Goal: Task Accomplishment & Management: Manage account settings

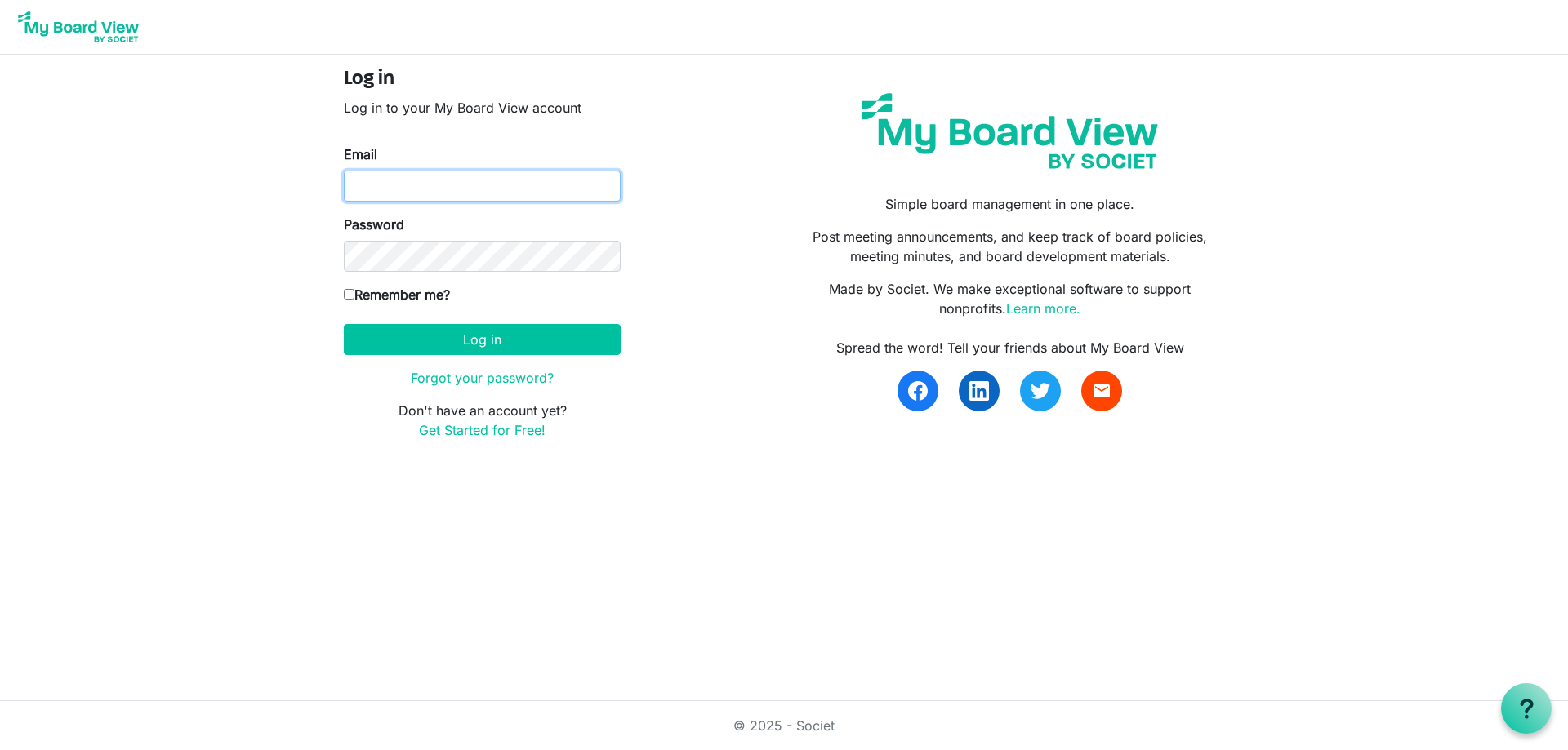
click at [480, 181] on input "Email" at bounding box center [482, 186] width 277 height 31
type input "belma.podrug@globalgatheringplace.com"
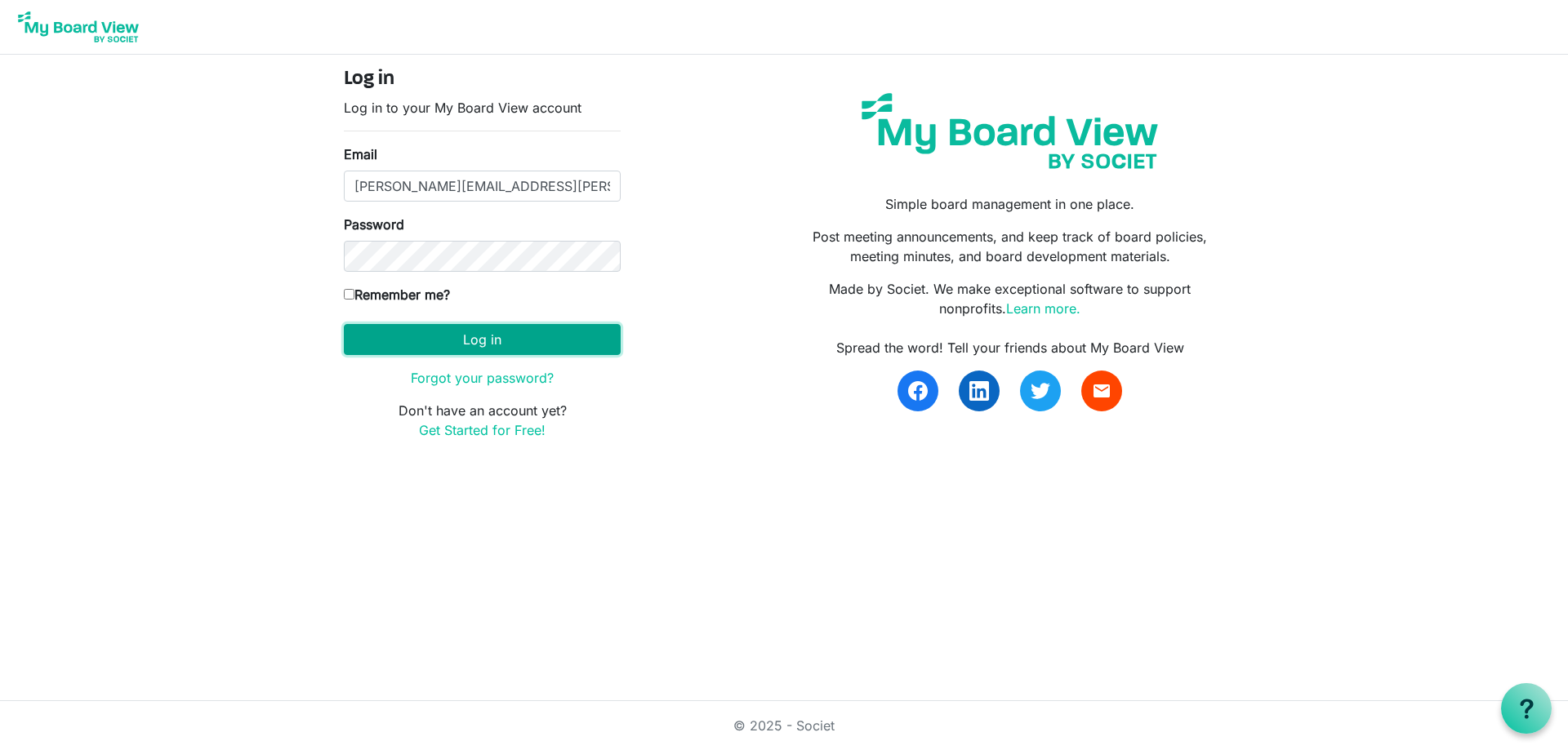
click at [456, 343] on button "Log in" at bounding box center [482, 339] width 277 height 31
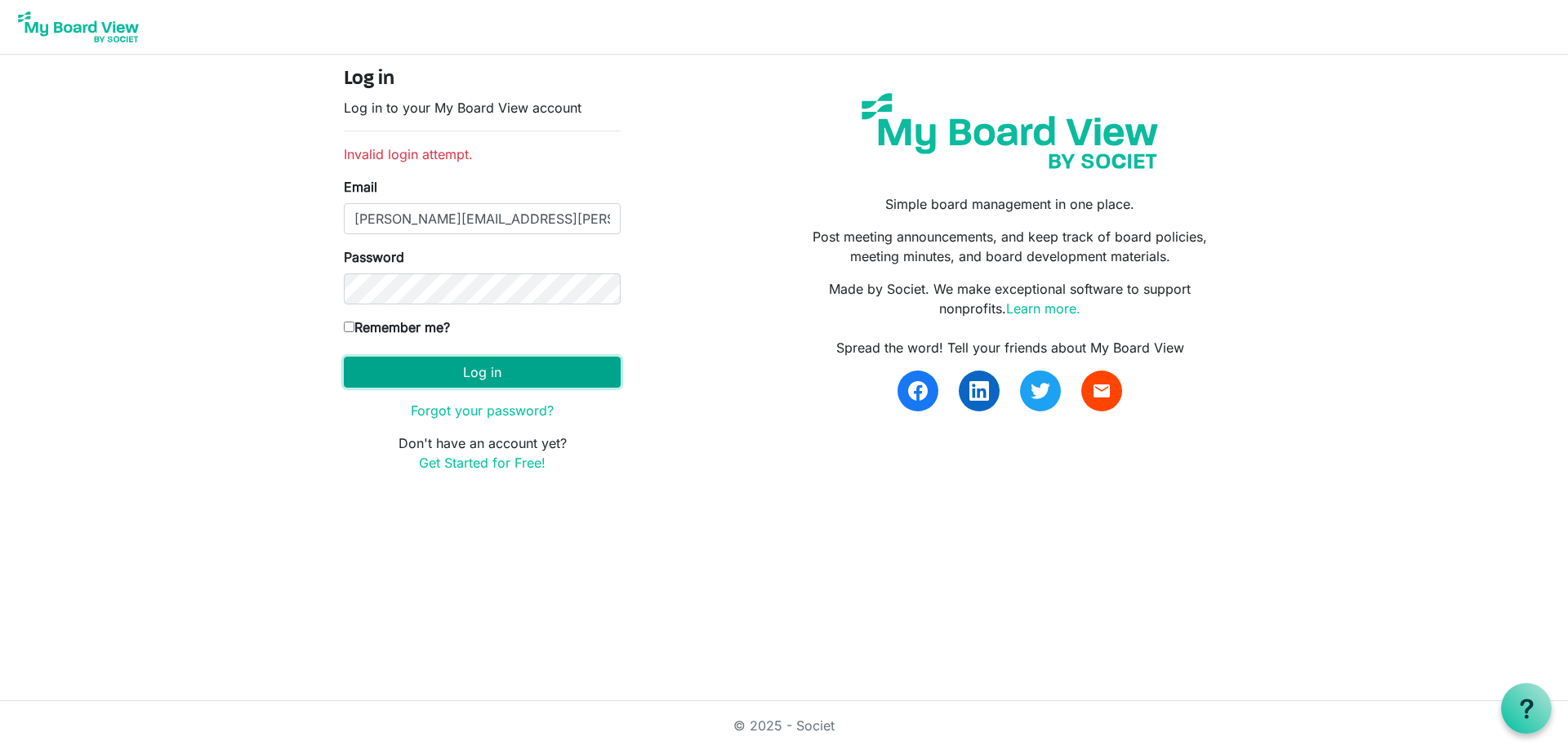
click at [493, 367] on button "Log in" at bounding box center [482, 372] width 277 height 31
